Goal: Navigation & Orientation: Find specific page/section

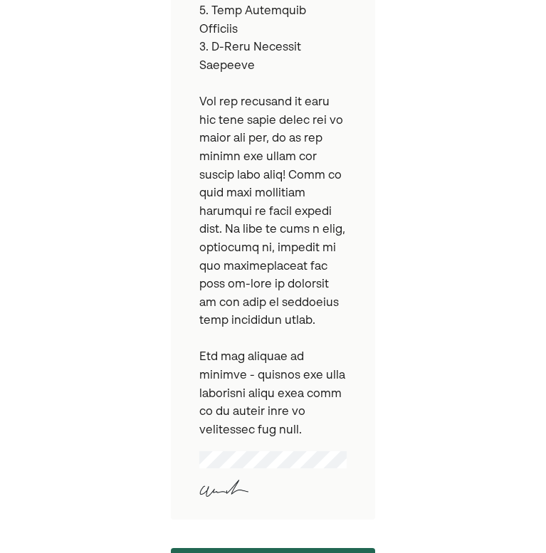
scroll to position [796, 0]
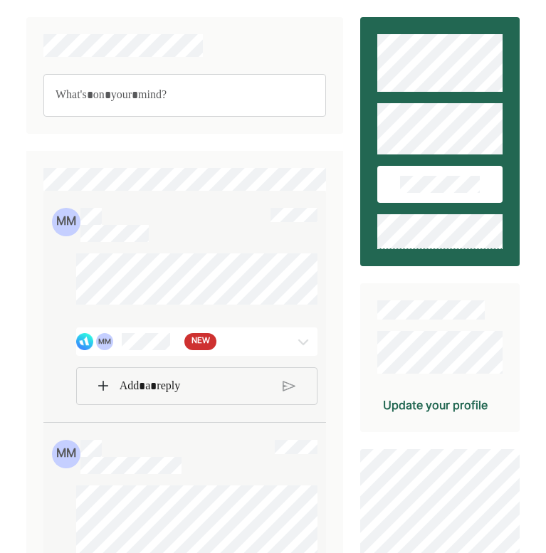
click at [289, 350] on div at bounding box center [303, 341] width 28 height 17
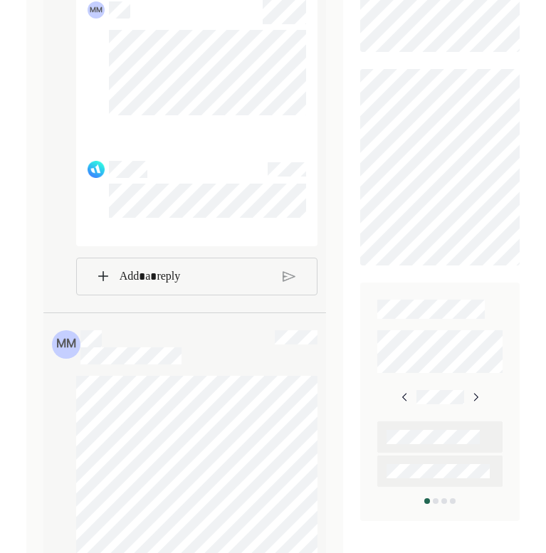
scroll to position [569, 0]
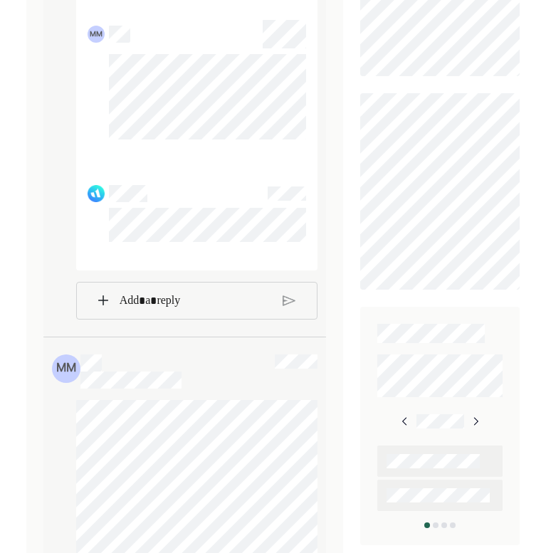
click at [172, 310] on p "Rich Text Editor. Editing area: main" at bounding box center [196, 301] width 152 height 19
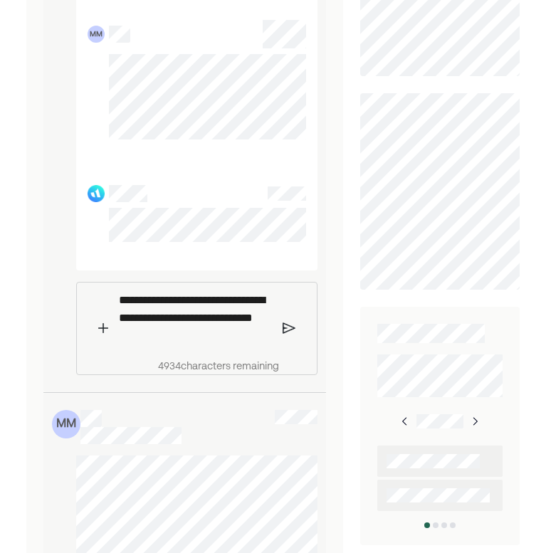
click at [290, 334] on img at bounding box center [289, 328] width 13 height 13
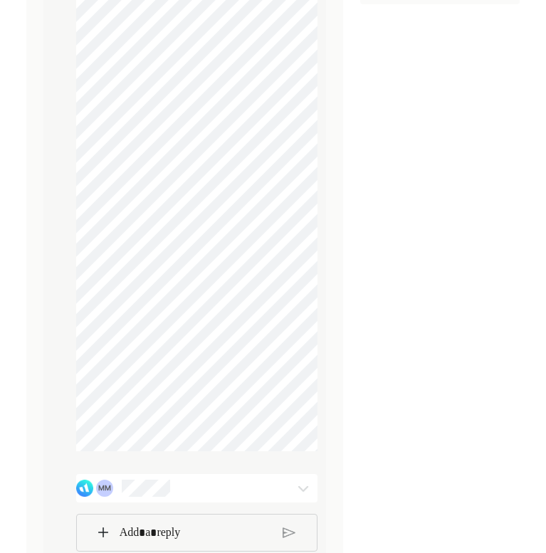
scroll to position [1111, 0]
